Goal: Task Accomplishment & Management: Use online tool/utility

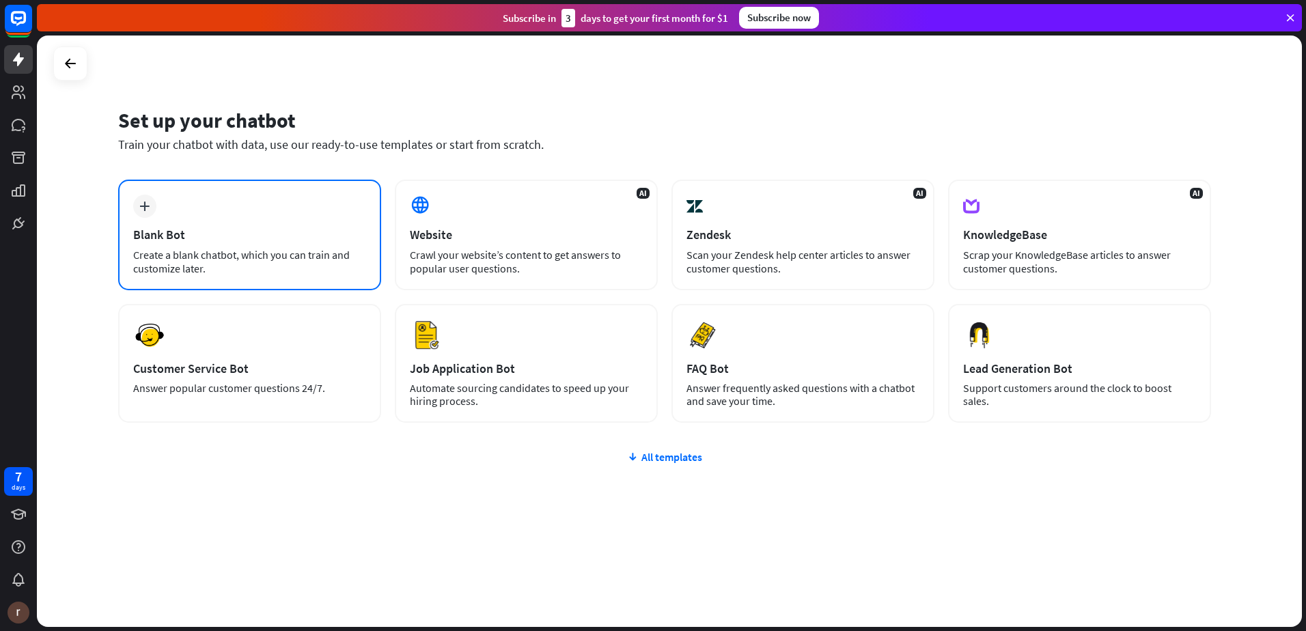
click at [250, 209] on div "plus Blank Bot Create a blank chatbot, which you can train and customize later." at bounding box center [249, 235] width 263 height 111
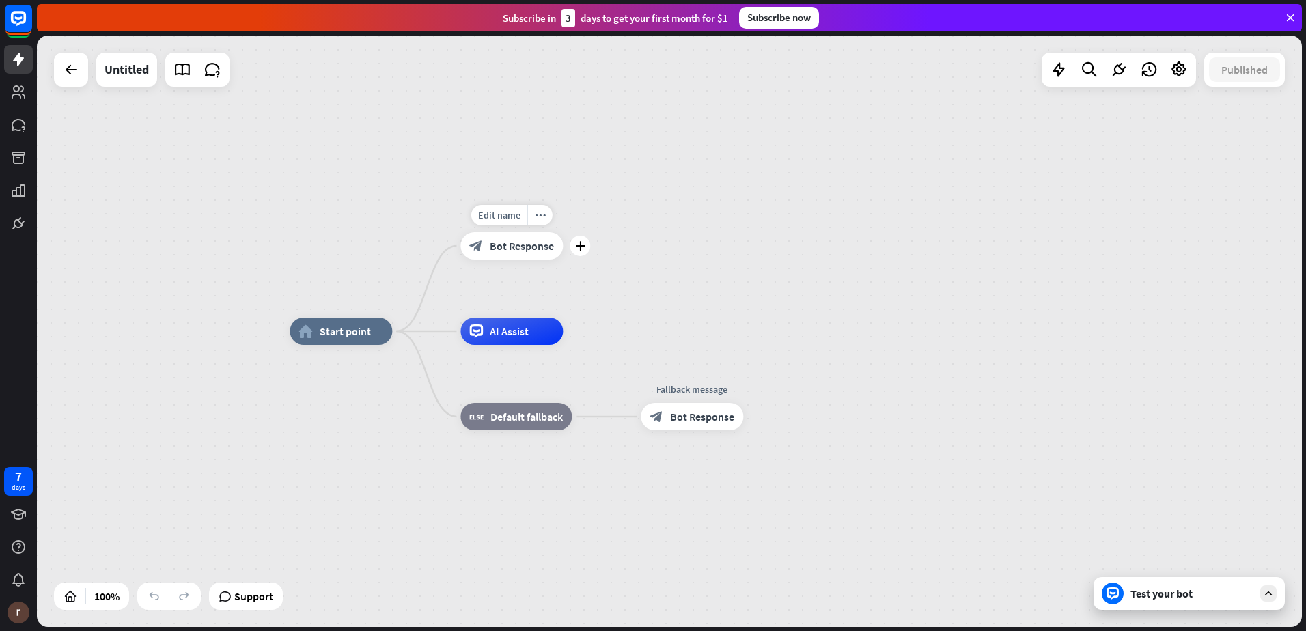
click at [510, 247] on span "Bot Response" at bounding box center [522, 246] width 64 height 14
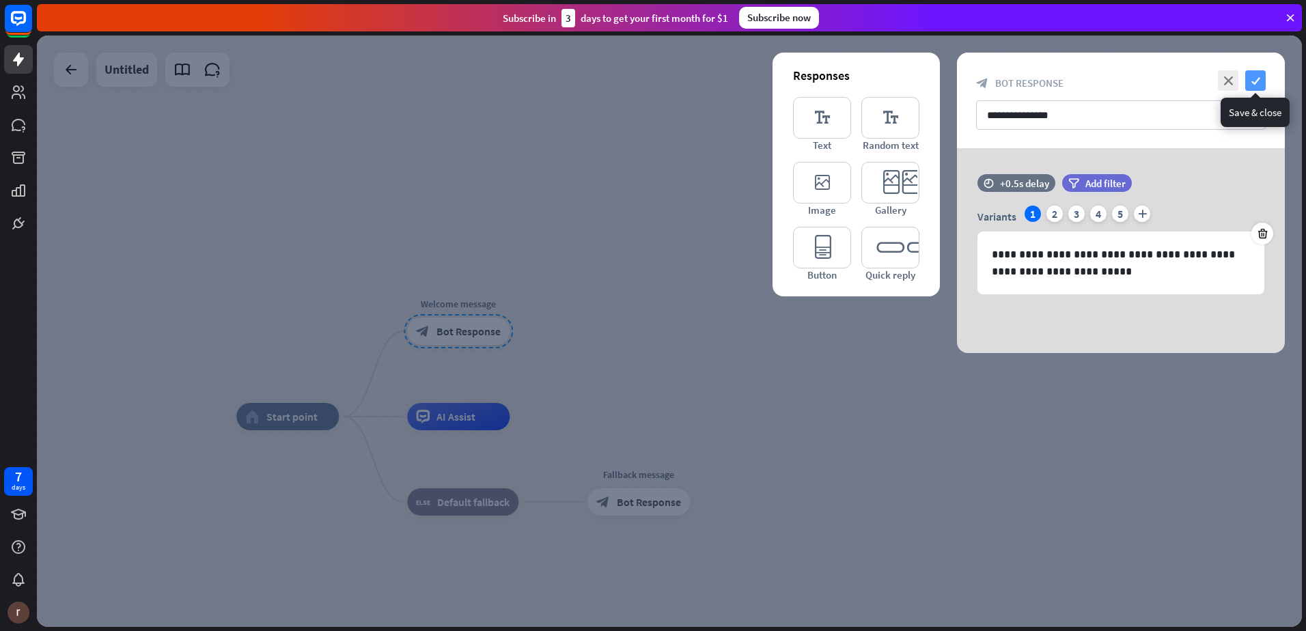
click at [1256, 84] on icon "check" at bounding box center [1256, 80] width 20 height 20
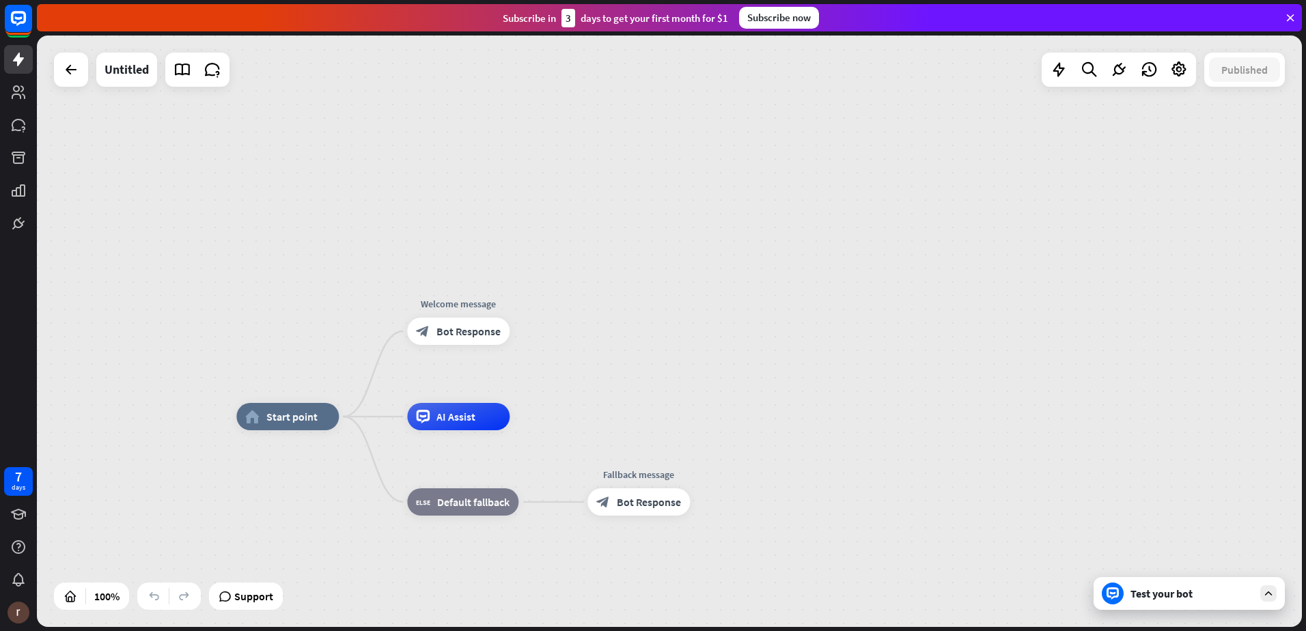
click at [708, 269] on div "home_2 Start point Welcome message block_bot_response Bot Response AI Assist bl…" at bounding box center [669, 332] width 1265 height 592
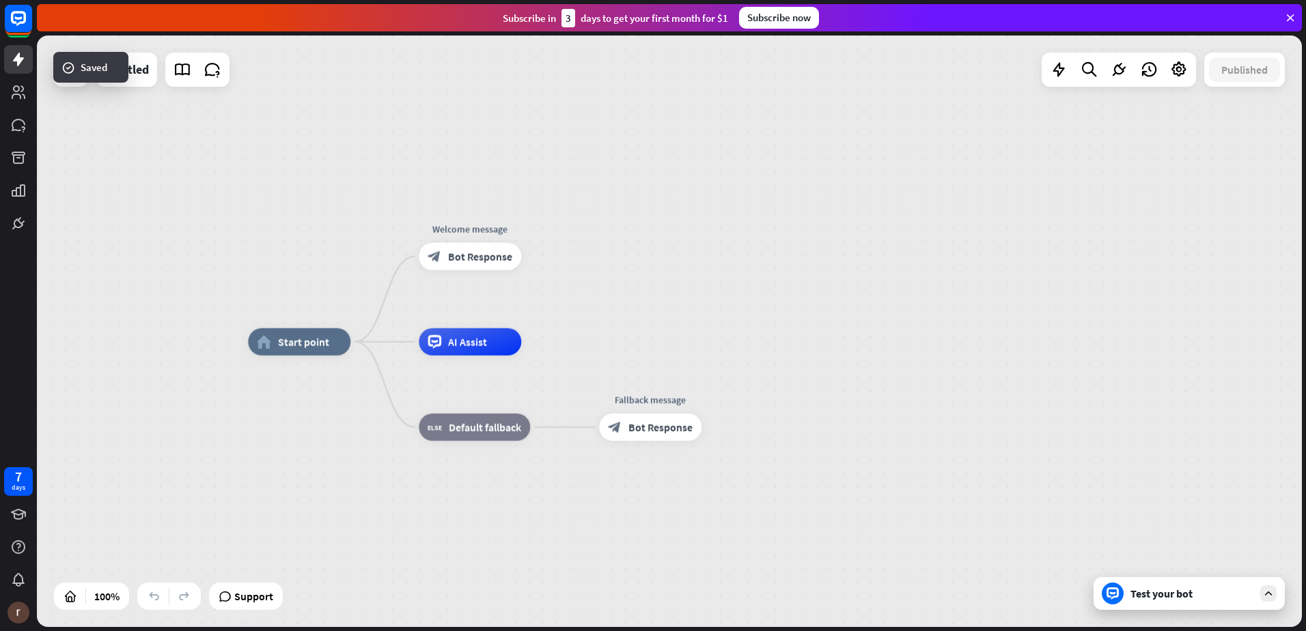
drag, startPoint x: 698, startPoint y: 291, endPoint x: 710, endPoint y: 217, distance: 75.4
click at [710, 217] on div "home_2 Start point Welcome message block_bot_response Bot Response AI Assist bl…" at bounding box center [669, 332] width 1265 height 592
